Goal: Communication & Community: Answer question/provide support

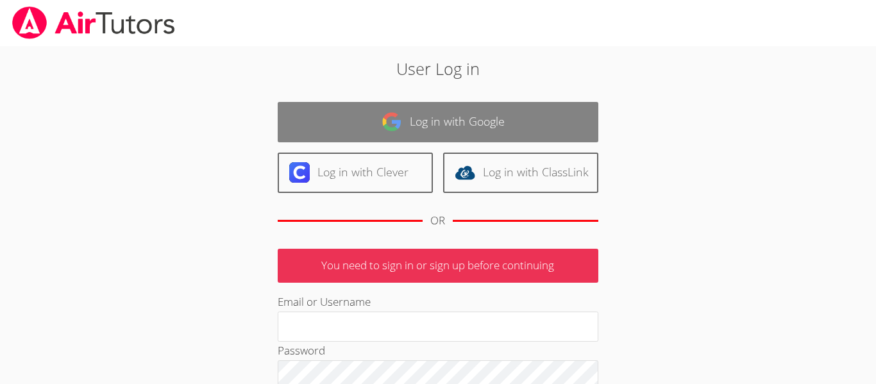
click at [412, 115] on link "Log in with Google" at bounding box center [438, 122] width 321 height 40
click at [445, 135] on link "Log in with Google" at bounding box center [438, 122] width 321 height 40
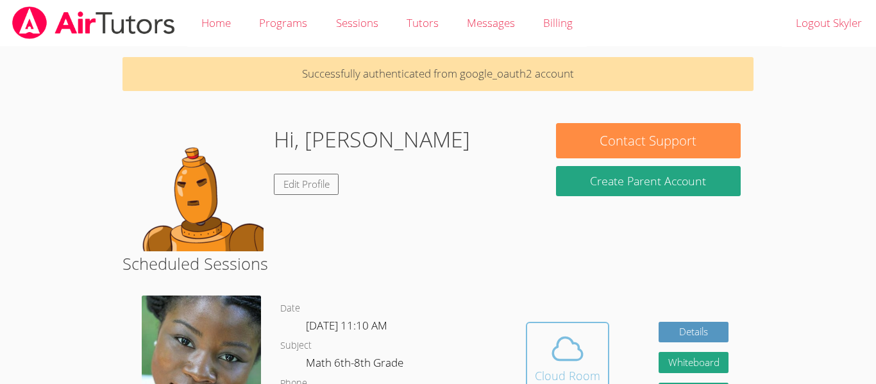
click at [569, 346] on icon at bounding box center [568, 349] width 36 height 36
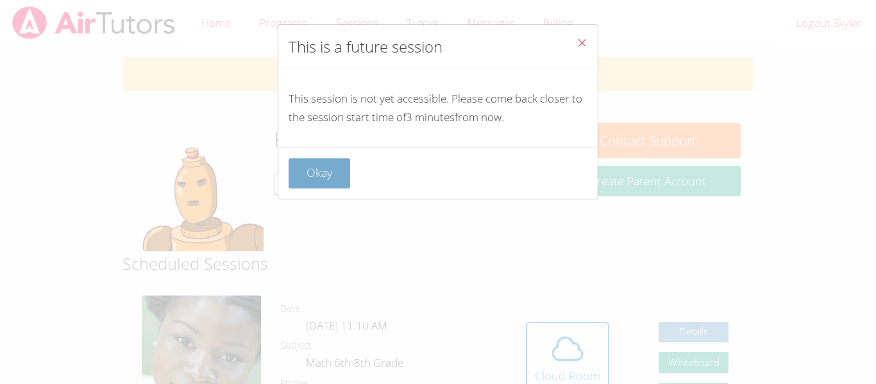
click at [303, 163] on button "Okay" at bounding box center [320, 173] width 62 height 30
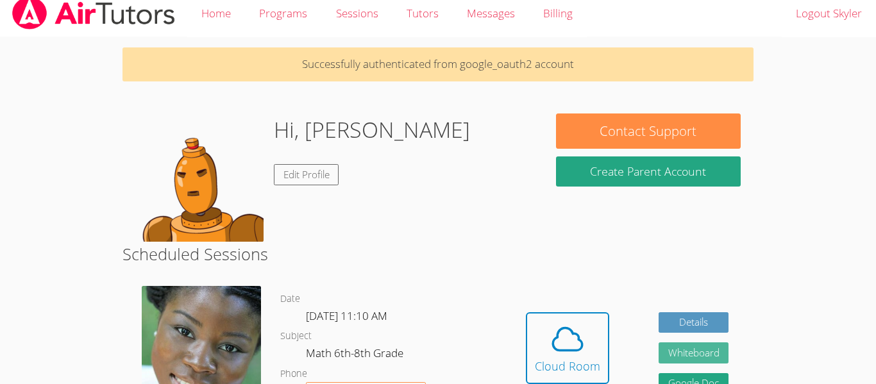
click at [683, 355] on button "Whiteboard" at bounding box center [694, 353] width 71 height 21
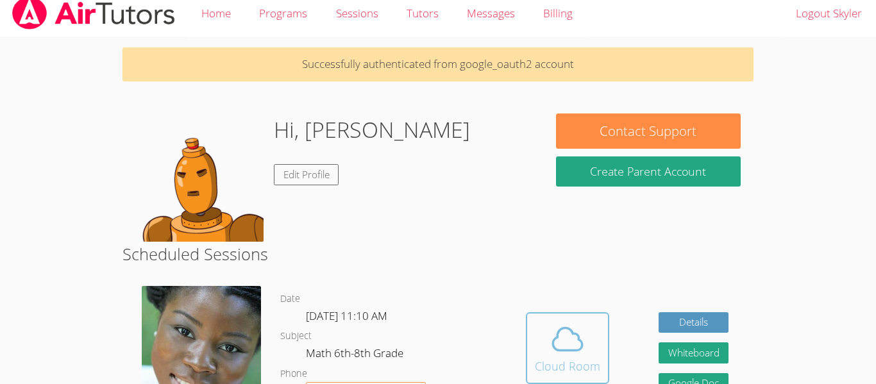
click at [577, 373] on div "Cloud Room" at bounding box center [567, 366] width 65 height 18
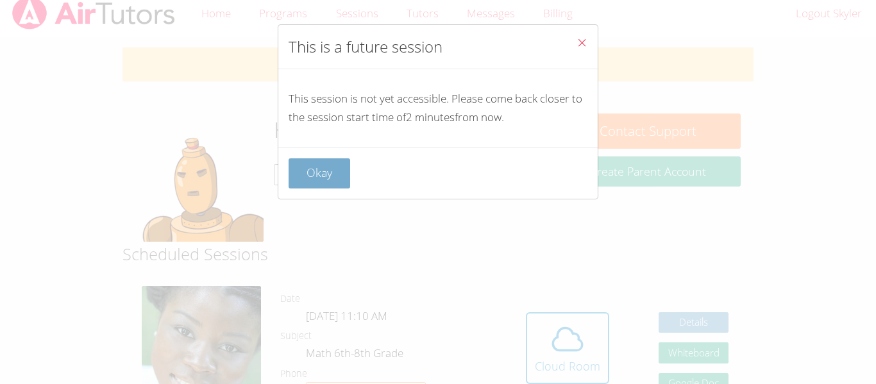
click at [317, 165] on button "Okay" at bounding box center [320, 173] width 62 height 30
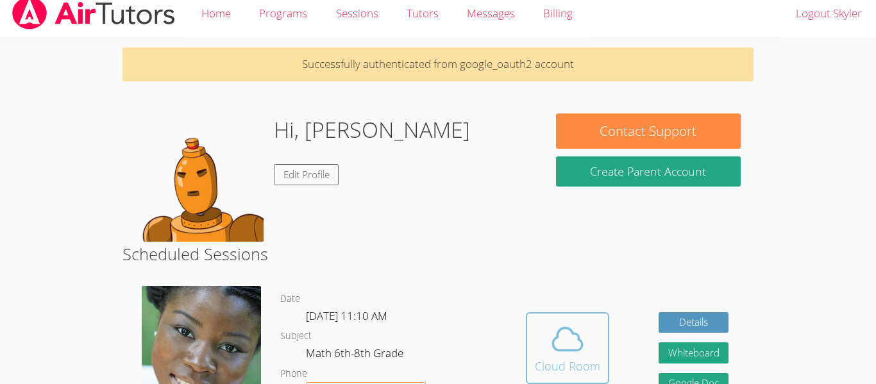
click at [594, 351] on span at bounding box center [567, 339] width 65 height 36
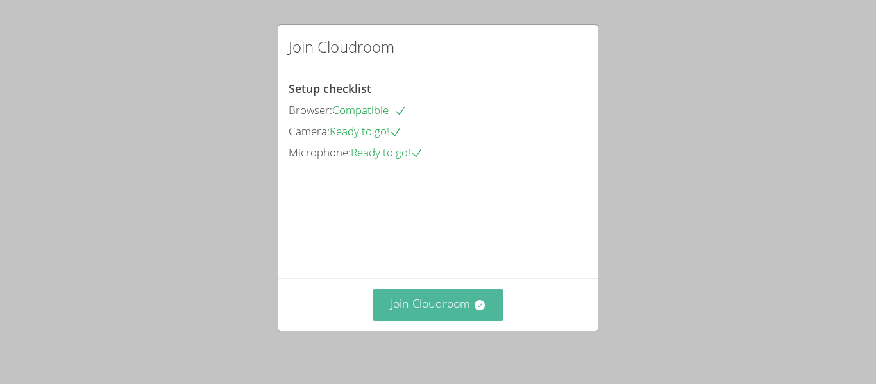
click at [416, 293] on button "Join Cloudroom" at bounding box center [438, 304] width 131 height 31
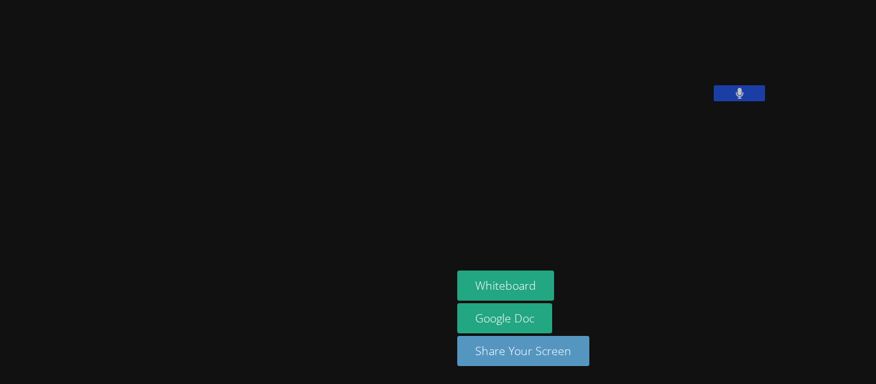
click at [714, 101] on button at bounding box center [739, 93] width 51 height 16
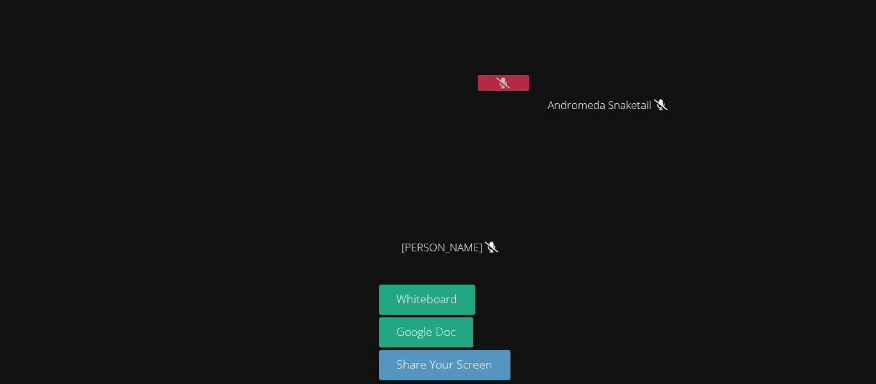
click at [498, 76] on button at bounding box center [503, 83] width 51 height 16
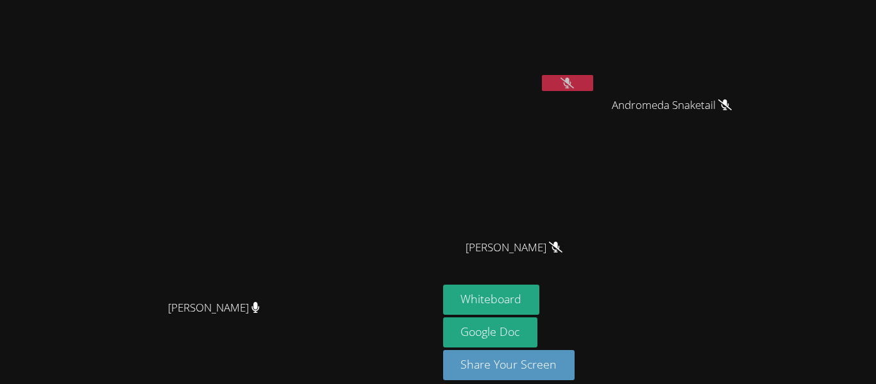
click at [564, 86] on button at bounding box center [567, 83] width 51 height 16
click at [596, 75] on div "Skyler Dieck" at bounding box center [519, 51] width 153 height 92
click at [574, 87] on icon at bounding box center [567, 83] width 13 height 11
click at [572, 87] on icon at bounding box center [568, 83] width 8 height 11
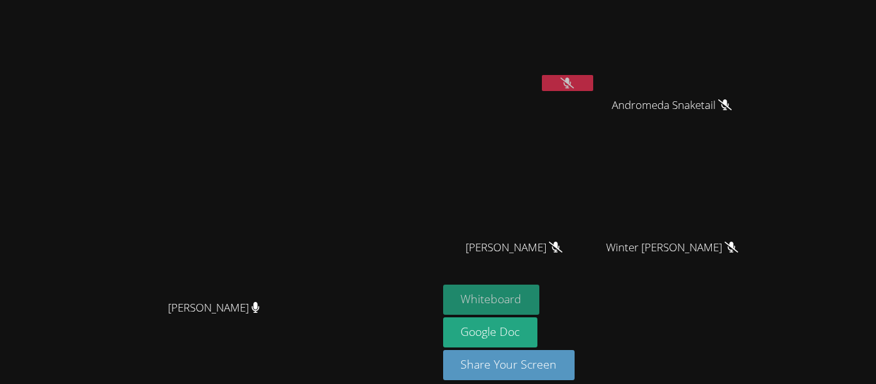
click at [540, 293] on button "Whiteboard" at bounding box center [491, 300] width 97 height 30
click at [574, 82] on icon at bounding box center [567, 83] width 13 height 11
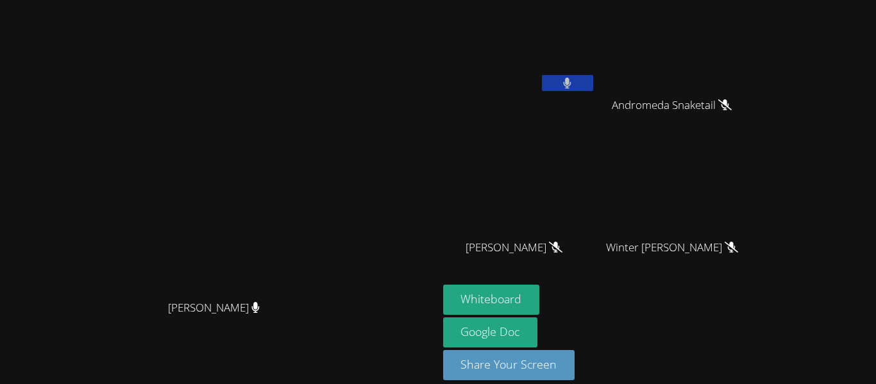
click at [572, 87] on icon at bounding box center [568, 83] width 8 height 11
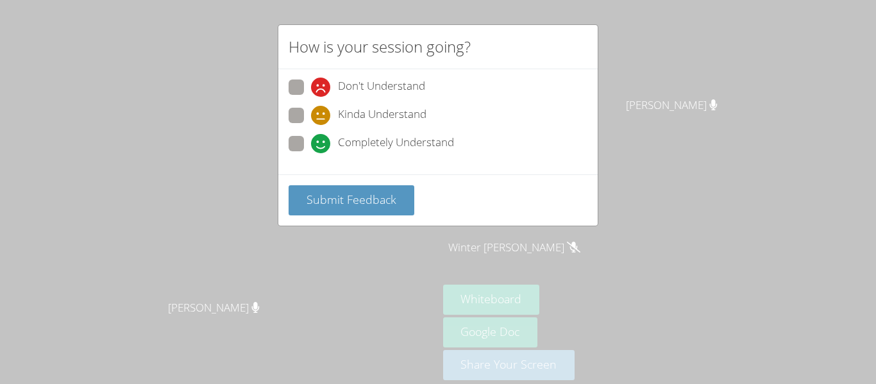
click at [311, 153] on span at bounding box center [311, 153] width 0 height 0
click at [311, 139] on input "Completely Understand" at bounding box center [316, 141] width 11 height 11
radio input "true"
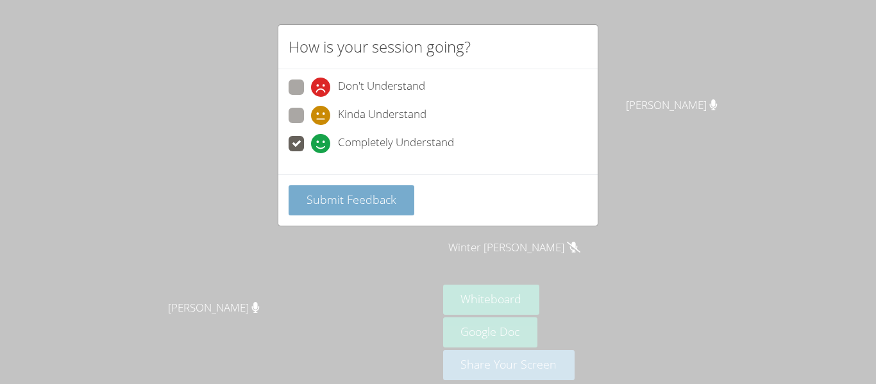
click at [334, 196] on span "Submit Feedback" at bounding box center [352, 199] width 90 height 15
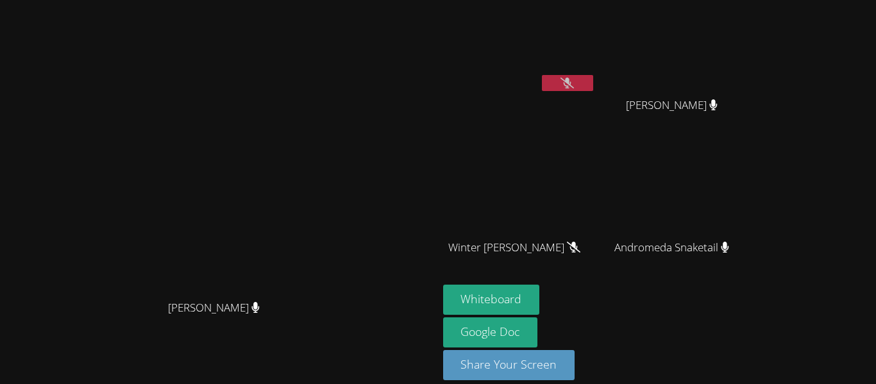
drag, startPoint x: 613, startPoint y: 44, endPoint x: 643, endPoint y: 62, distance: 35.1
click at [596, 62] on video at bounding box center [519, 48] width 153 height 86
click at [593, 83] on button at bounding box center [567, 83] width 51 height 16
